Goal: Find specific page/section: Find specific page/section

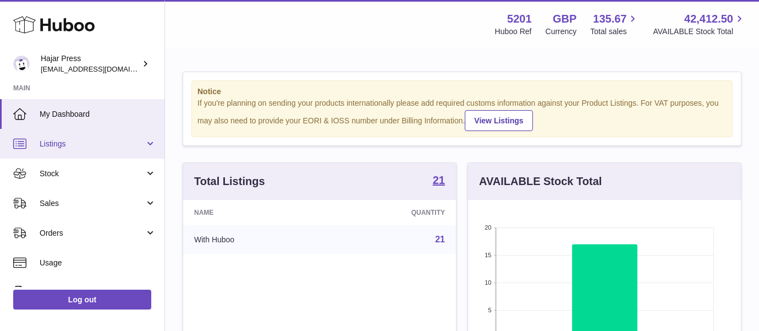
scroll to position [172, 273]
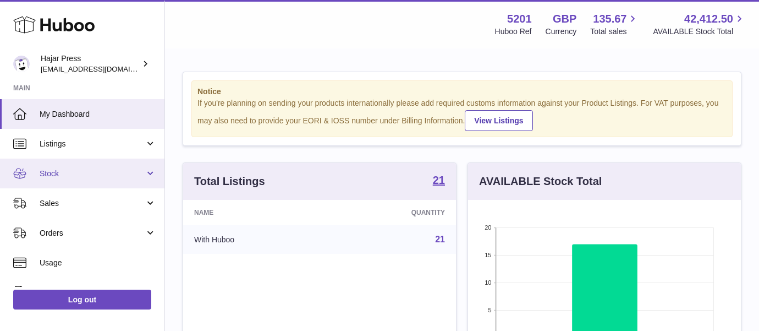
click at [131, 168] on span "Stock" at bounding box center [92, 173] width 105 height 10
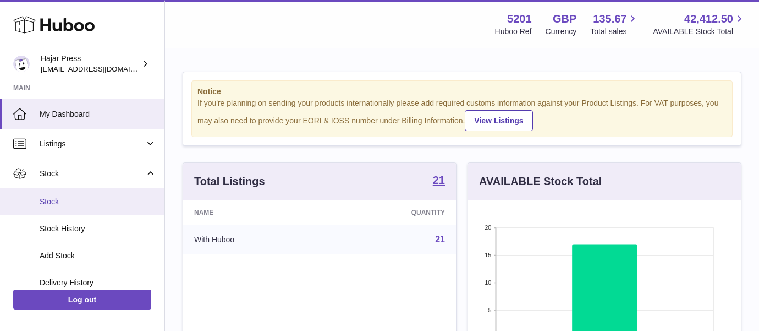
click at [114, 209] on link "Stock" at bounding box center [82, 201] width 165 height 27
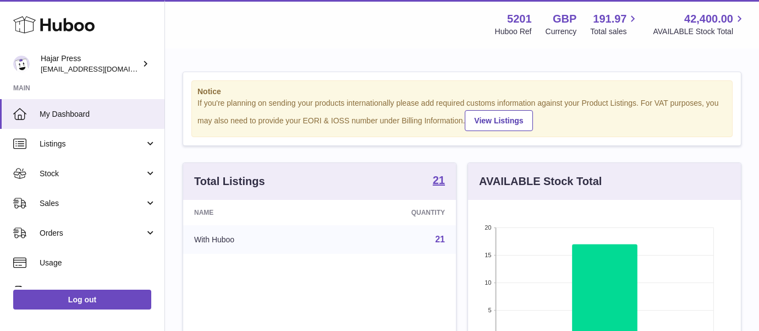
scroll to position [172, 273]
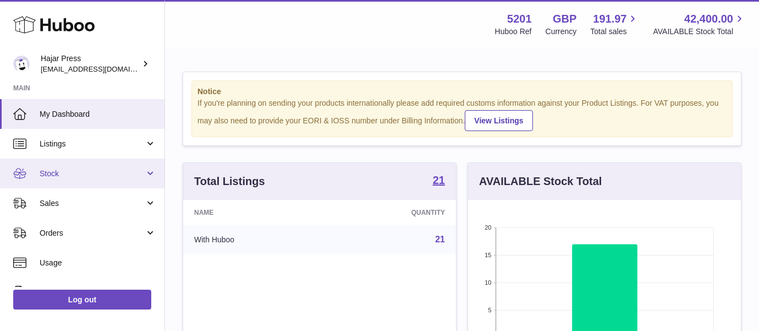
click at [69, 178] on span "Stock" at bounding box center [92, 173] width 105 height 10
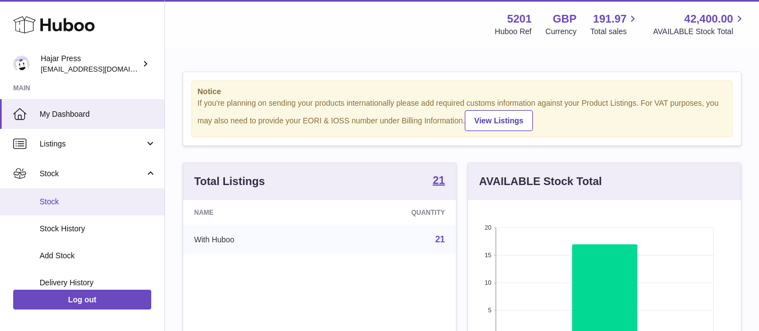
click at [67, 210] on link "Stock" at bounding box center [82, 201] width 165 height 27
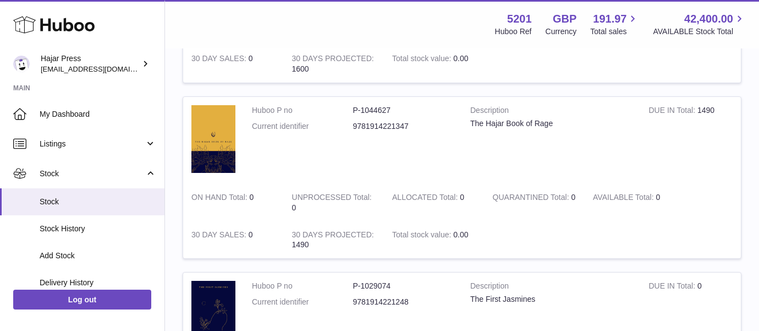
scroll to position [644, 0]
